Goal: Download file/media

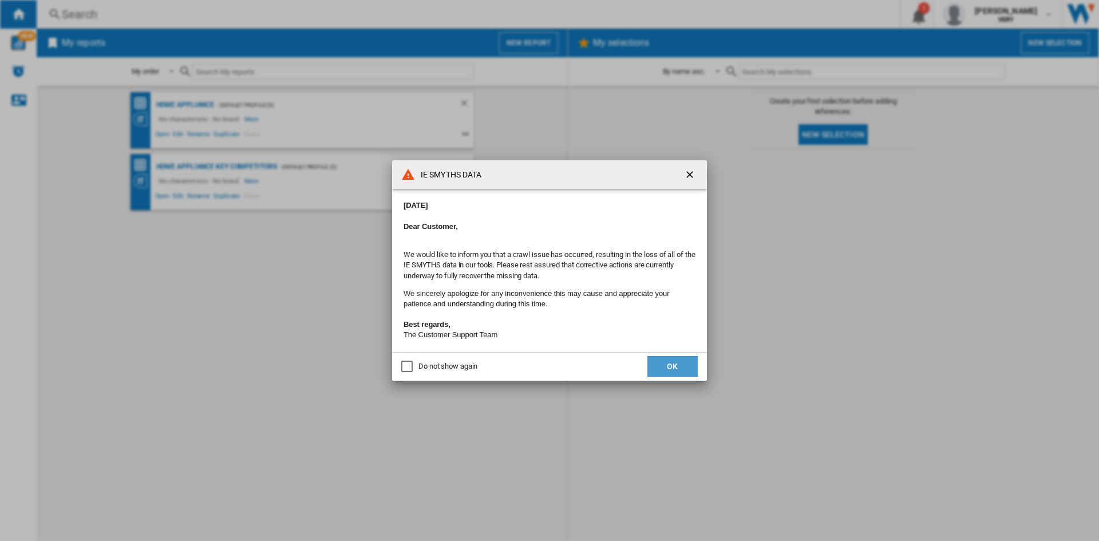
click at [659, 364] on button "OK" at bounding box center [672, 366] width 50 height 21
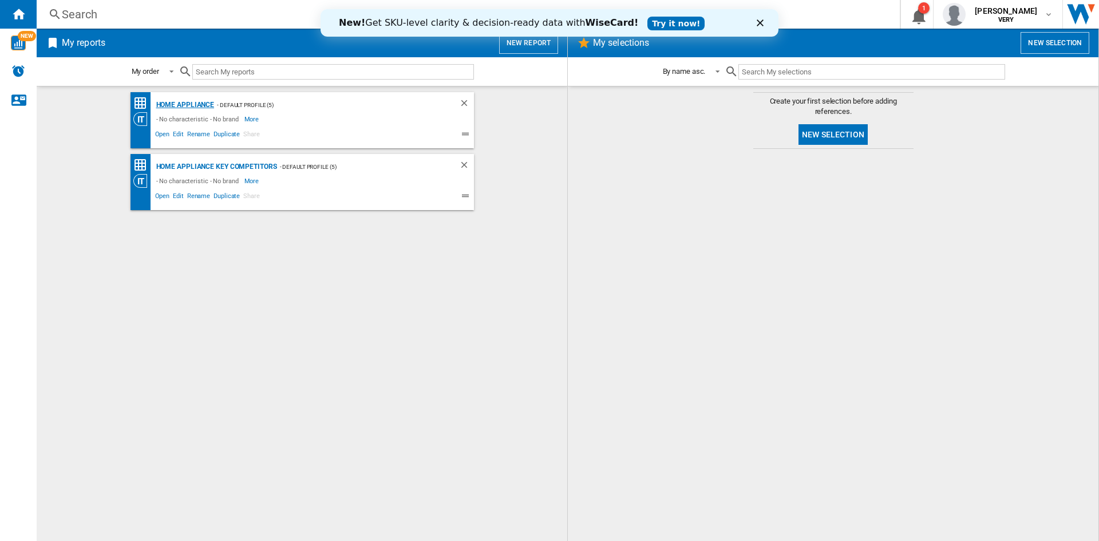
click at [177, 106] on div "Home appliance" at bounding box center [183, 105] width 61 height 14
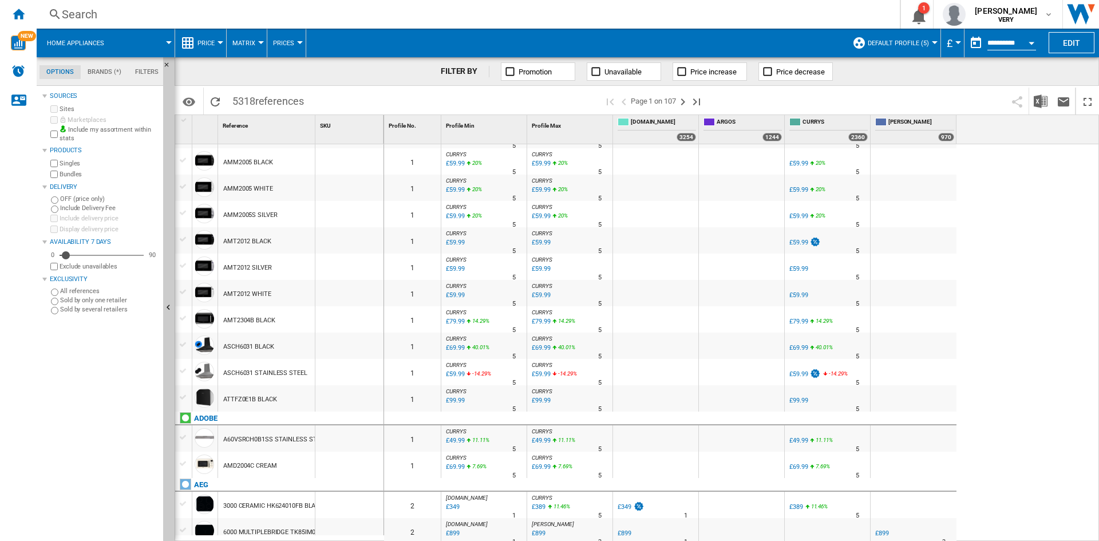
scroll to position [916, 0]
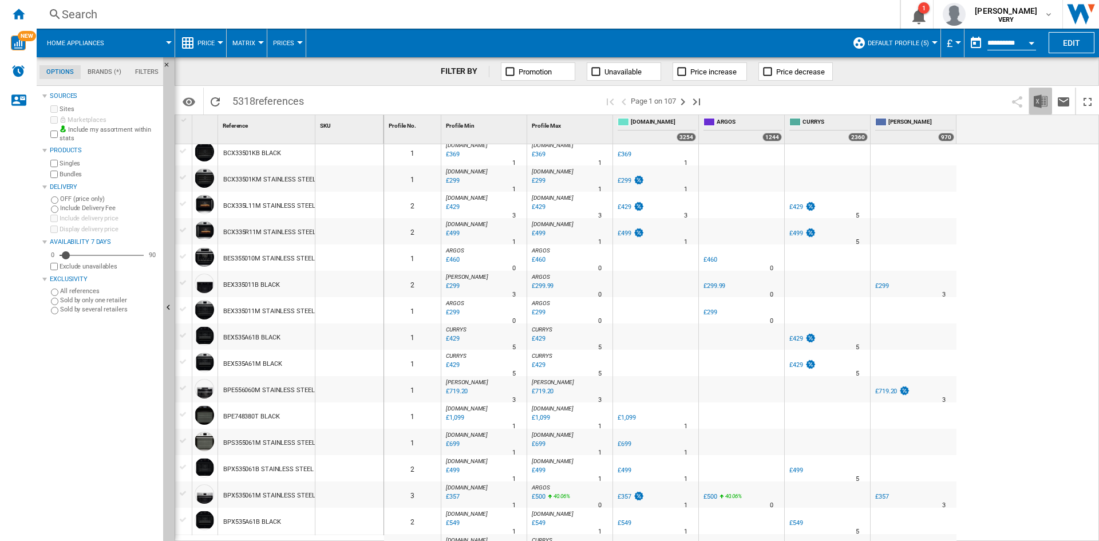
click at [1045, 100] on img "Download in Excel" at bounding box center [1041, 101] width 14 height 14
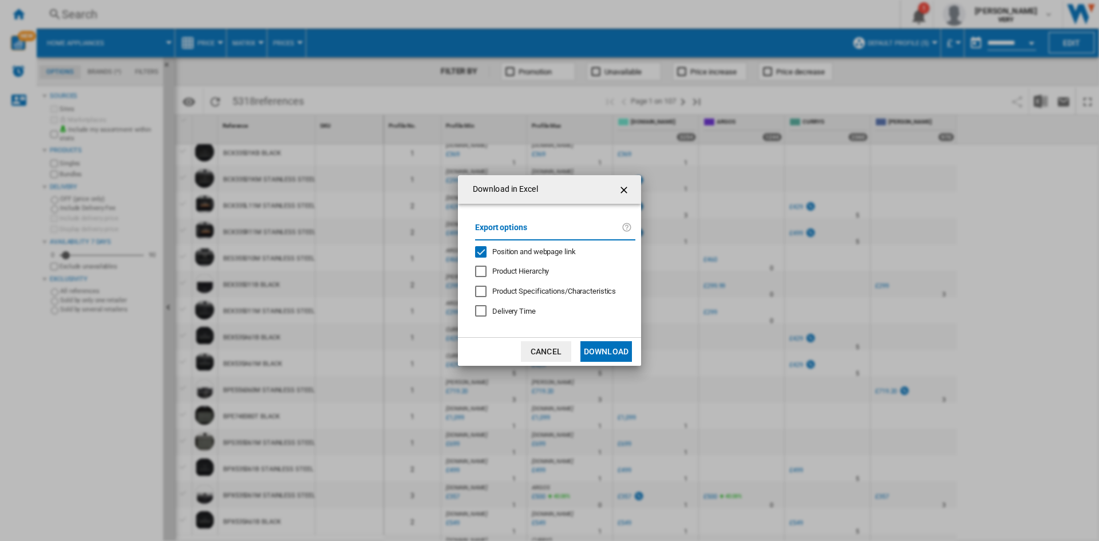
click at [560, 245] on div "Export options Position and webpage link Product Hierarchy Product Specificatio…" at bounding box center [555, 270] width 172 height 110
click at [560, 256] on span "Position and webpage link" at bounding box center [534, 251] width 84 height 9
drag, startPoint x: 609, startPoint y: 355, endPoint x: 871, endPoint y: 195, distance: 307.3
click at [609, 354] on button "Download" at bounding box center [606, 351] width 52 height 21
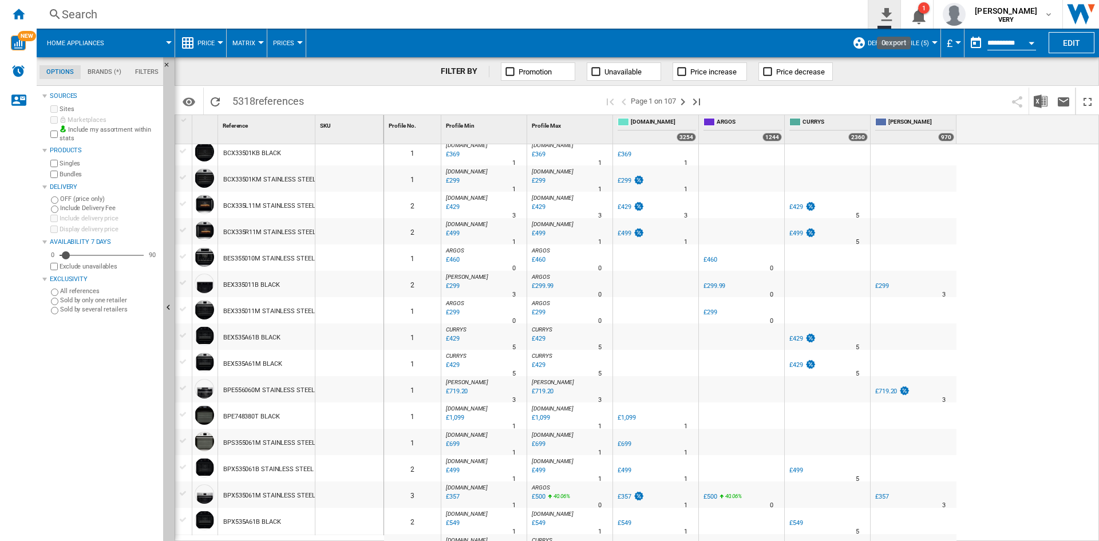
click at [891, 15] on ng-md-icon "0\a export" at bounding box center [884, 13] width 14 height 14
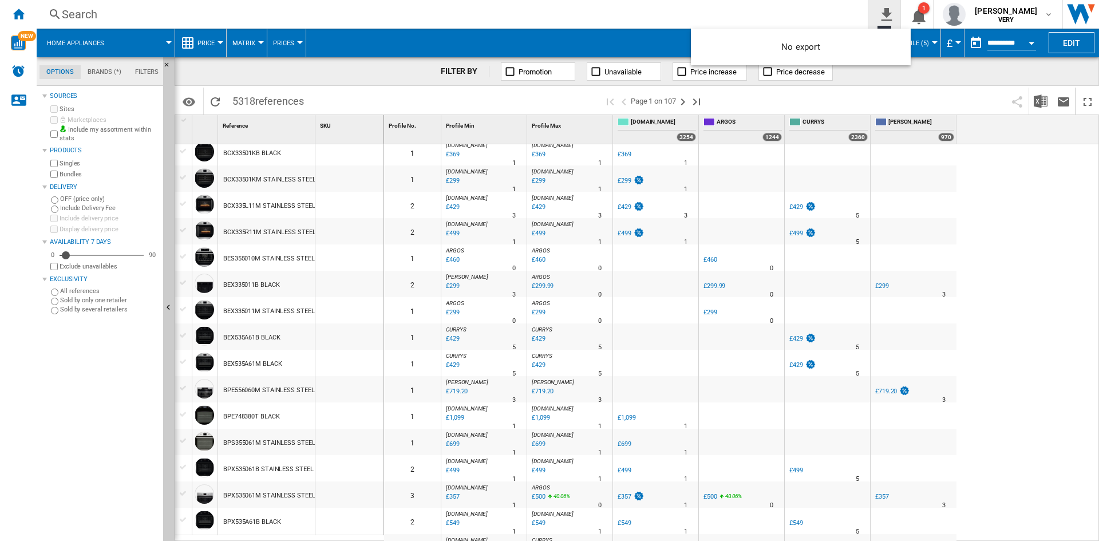
click at [895, 15] on md-backdrop at bounding box center [549, 270] width 1099 height 541
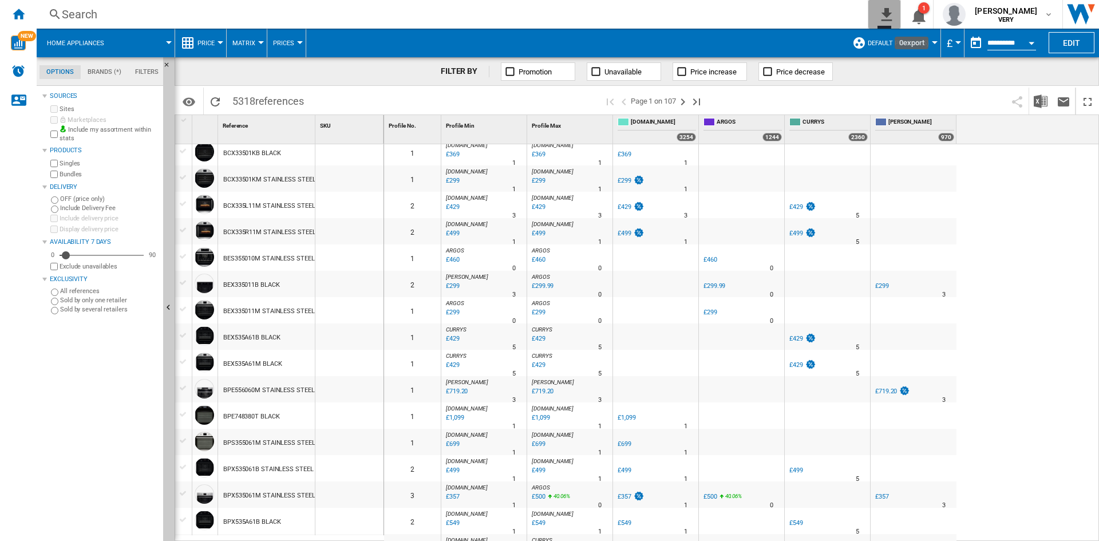
click at [891, 15] on ng-md-icon "0\a export" at bounding box center [884, 13] width 14 height 14
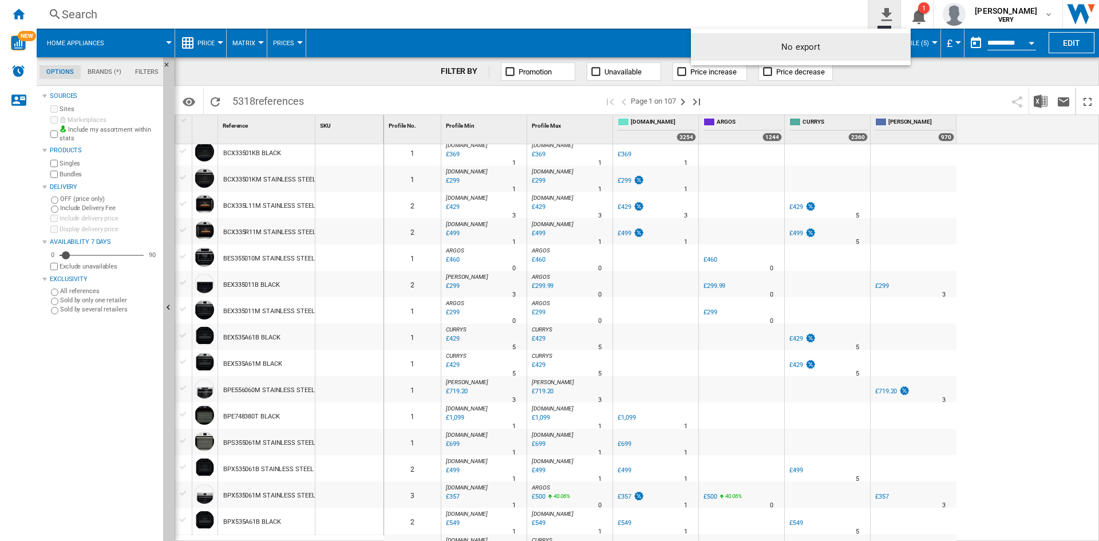
click at [895, 15] on md-backdrop at bounding box center [549, 270] width 1099 height 541
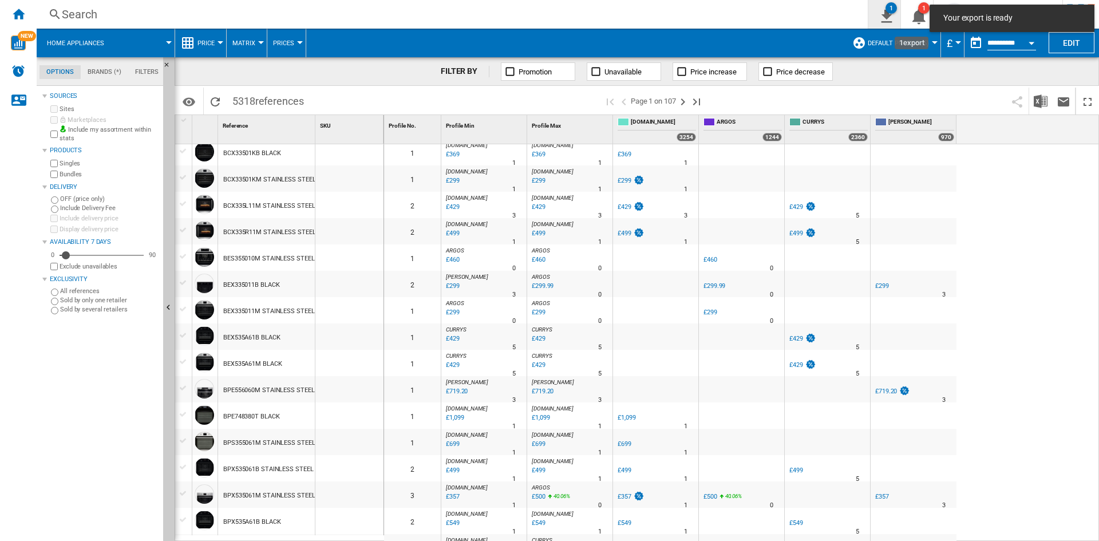
click at [891, 15] on ng-md-icon "1\a export" at bounding box center [884, 14] width 14 height 14
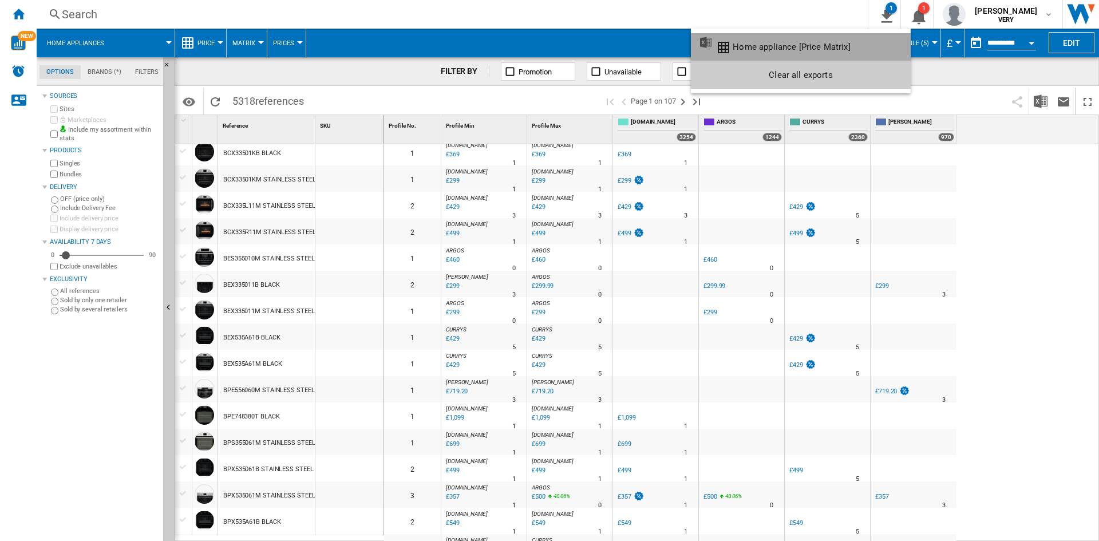
click at [808, 49] on div "Home appliance [Price Matrix]" at bounding box center [791, 47] width 117 height 10
